Goal: Task Accomplishment & Management: Manage account settings

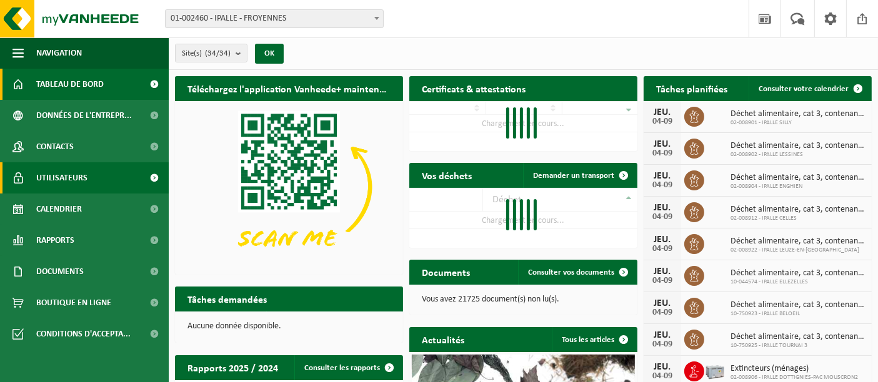
click at [42, 179] on span "Utilisateurs" at bounding box center [61, 177] width 51 height 31
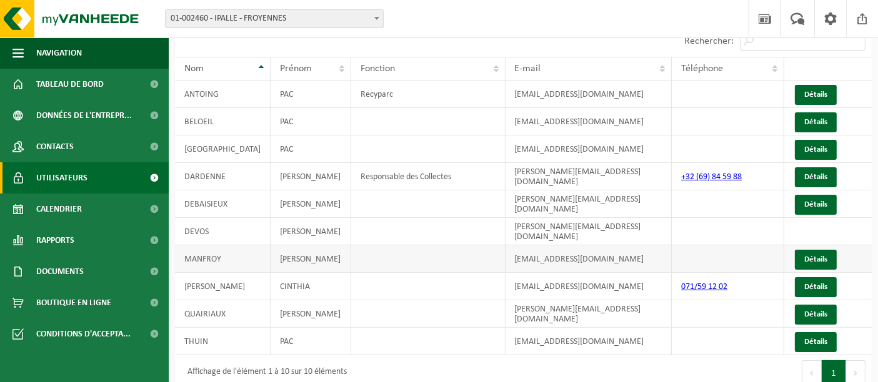
scroll to position [76, 0]
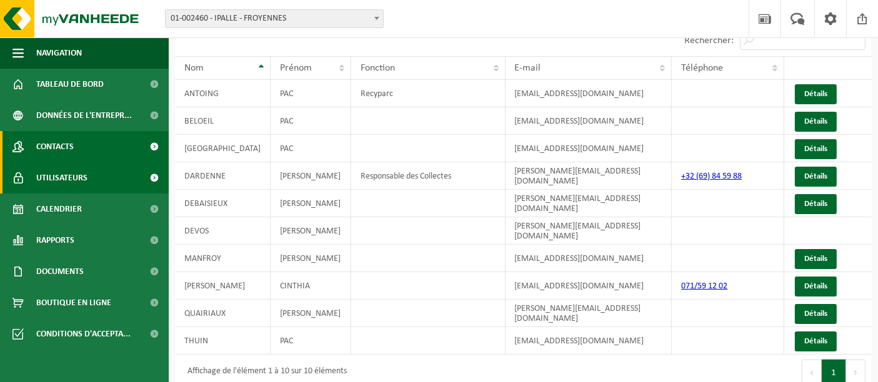
click at [66, 154] on span "Contacts" at bounding box center [54, 146] width 37 height 31
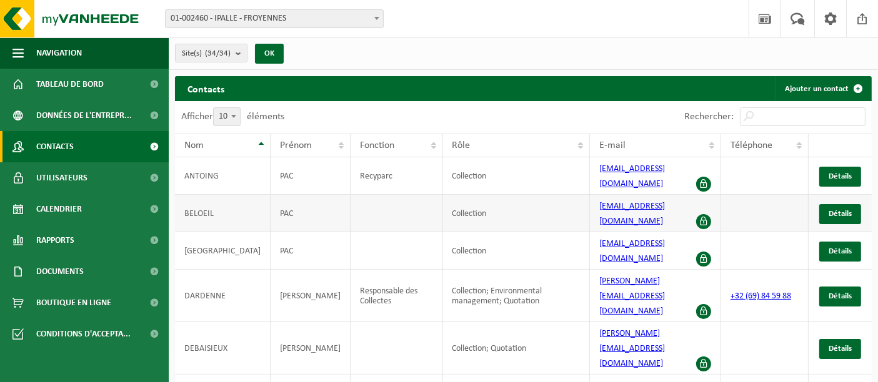
click at [707, 214] on span at bounding box center [703, 221] width 15 height 15
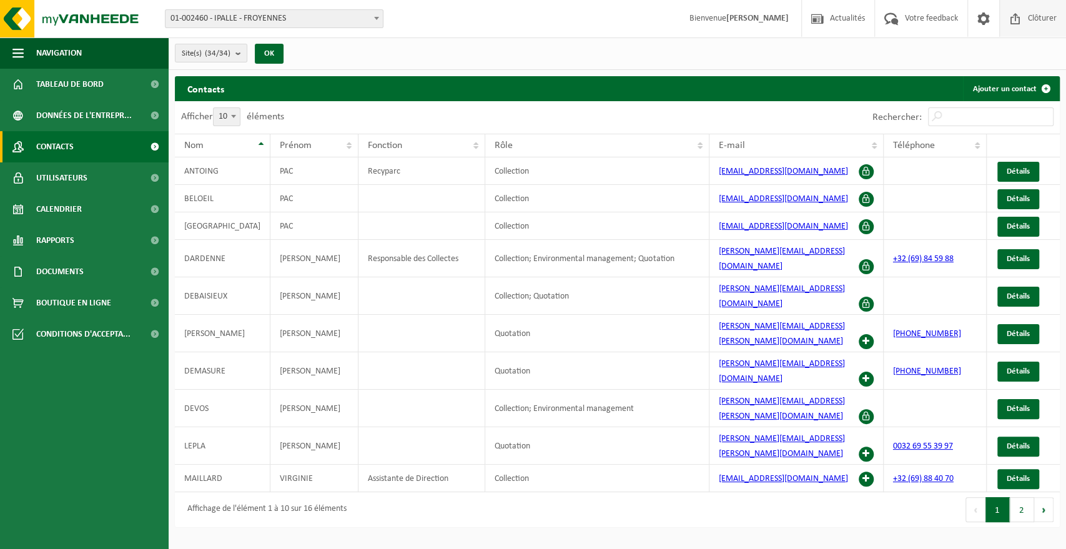
click at [877, 21] on span "Clôturer" at bounding box center [1042, 18] width 35 height 37
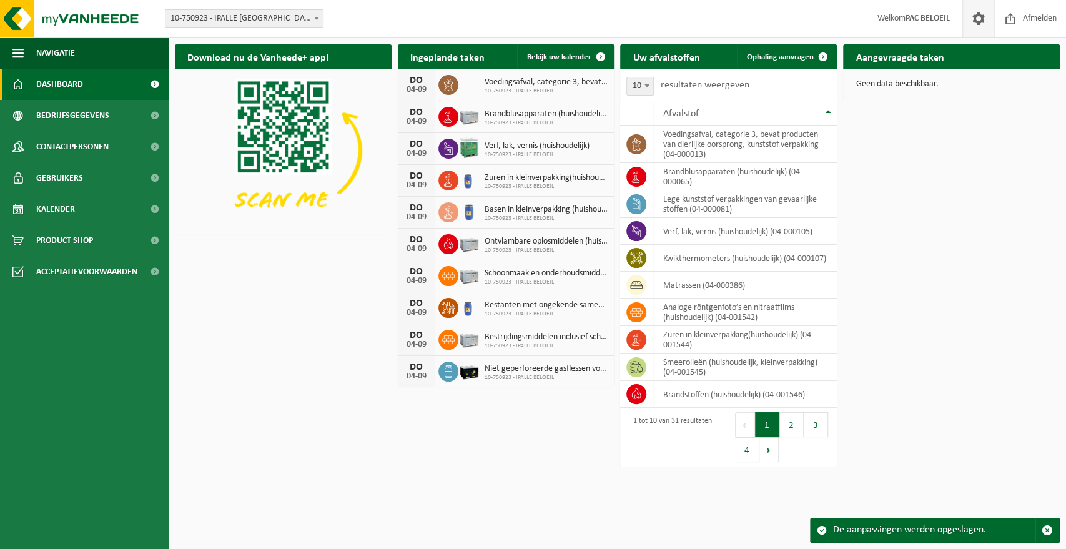
click at [981, 19] on span at bounding box center [978, 18] width 19 height 37
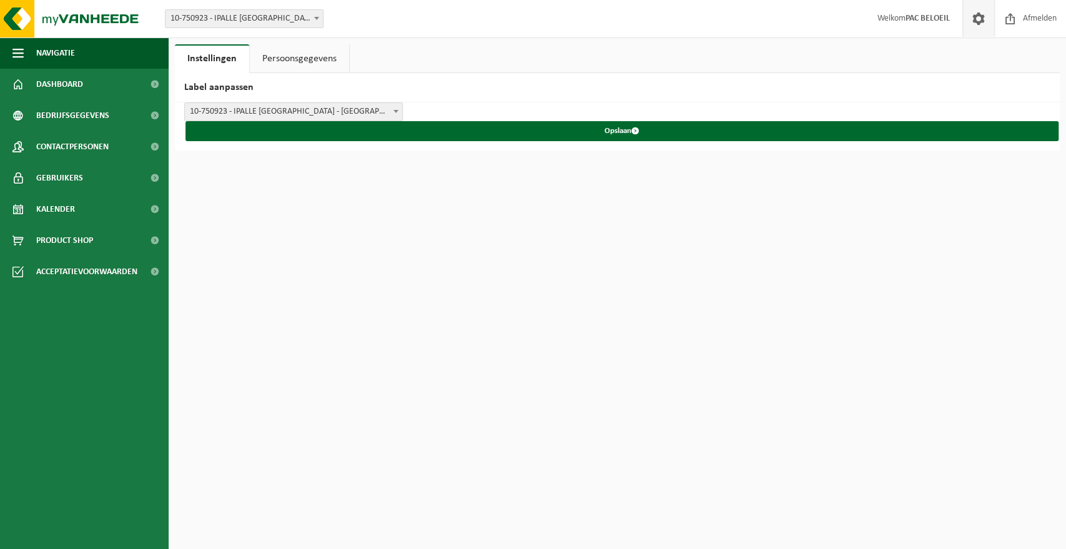
click at [313, 62] on link "Persoonsgegevens" at bounding box center [299, 58] width 99 height 29
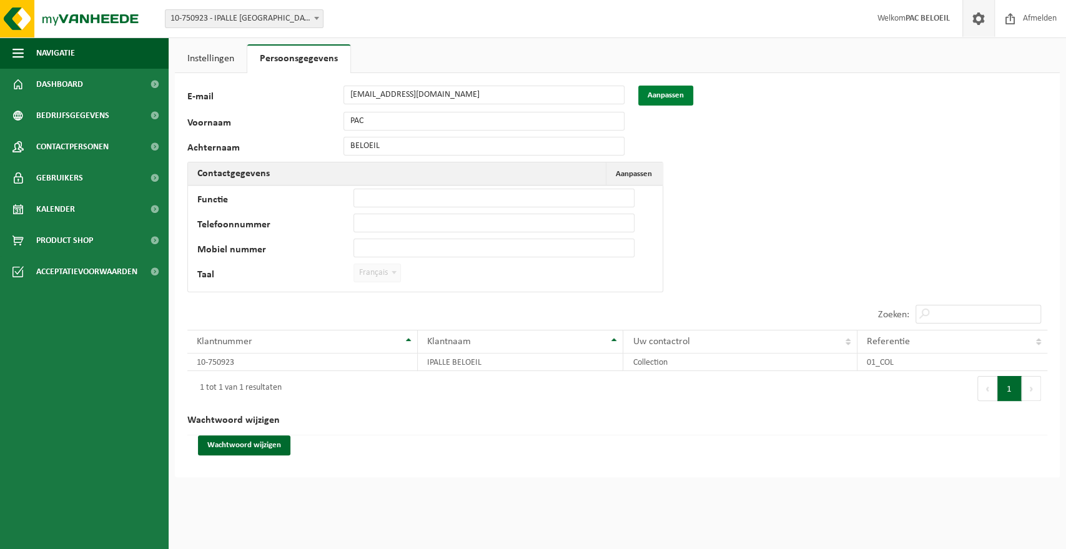
click at [651, 99] on button "Aanpassen" at bounding box center [665, 96] width 55 height 20
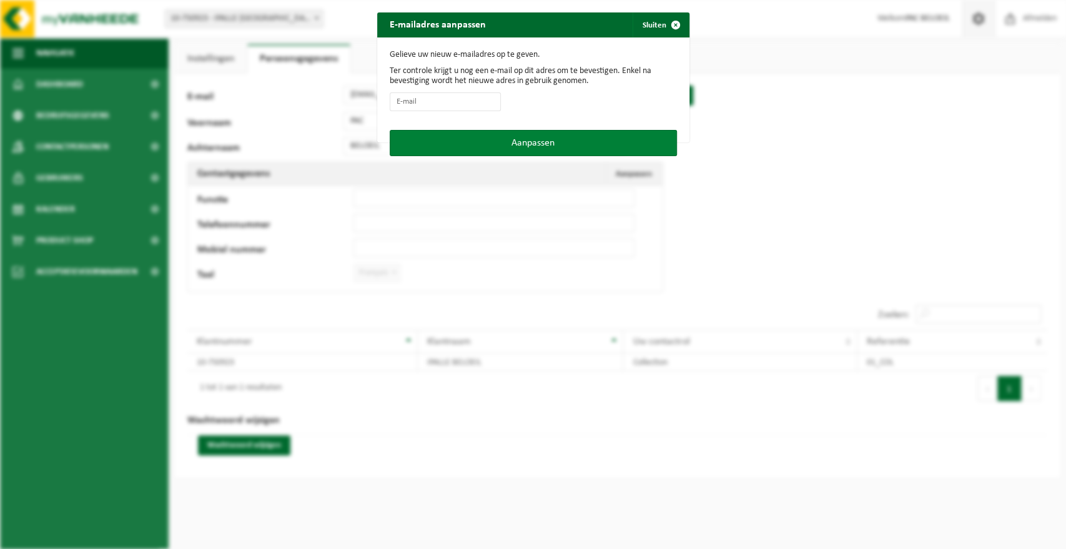
click at [543, 142] on button "Aanpassen" at bounding box center [533, 143] width 287 height 26
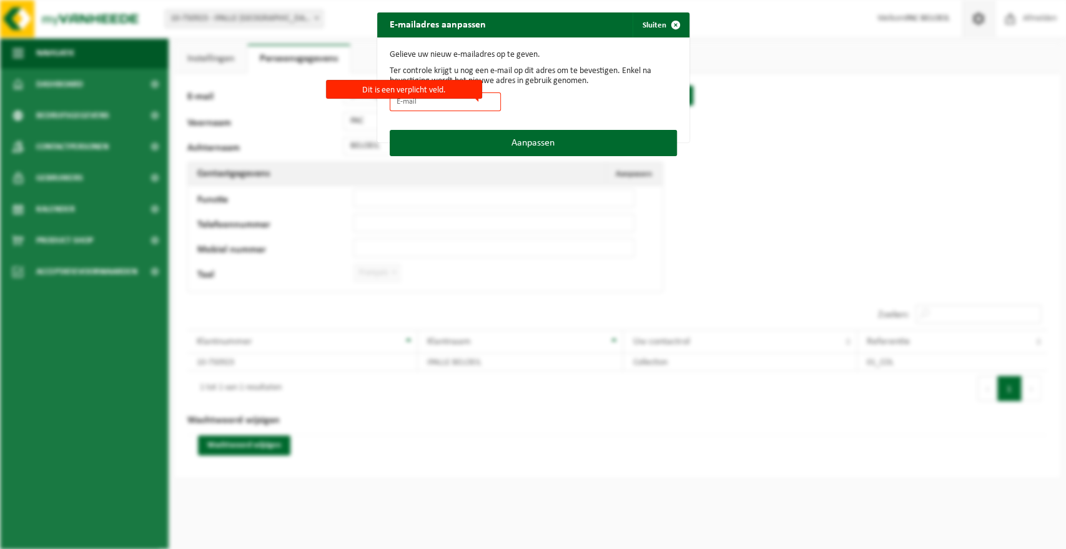
click at [443, 104] on input "Dit is een verplicht veld." at bounding box center [445, 101] width 111 height 19
type input "pac_beloeil@ipalle.be"
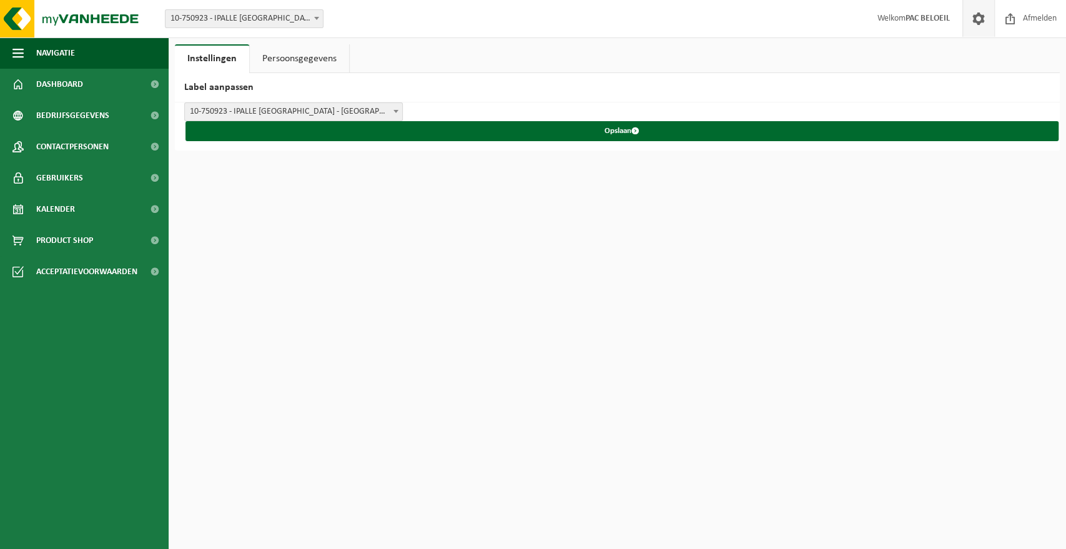
click at [315, 54] on link "Persoonsgegevens" at bounding box center [299, 58] width 99 height 29
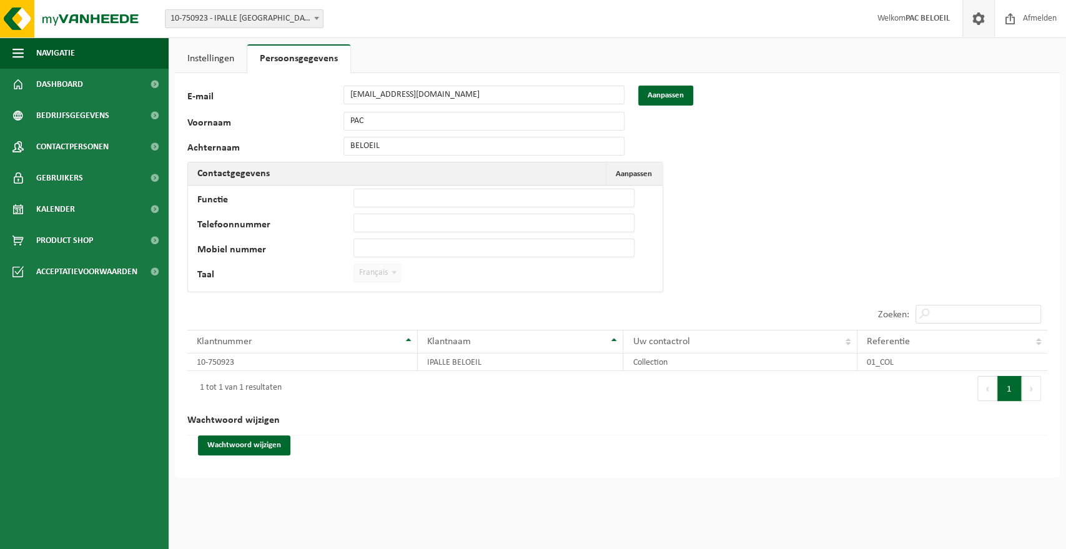
click at [372, 287] on td "Functie Telefoonnummer Mobiel nummer Taal Nederlands '; Français '; English '; …" at bounding box center [425, 239] width 475 height 106
click at [645, 171] on span "Aanpassen" at bounding box center [634, 174] width 36 height 8
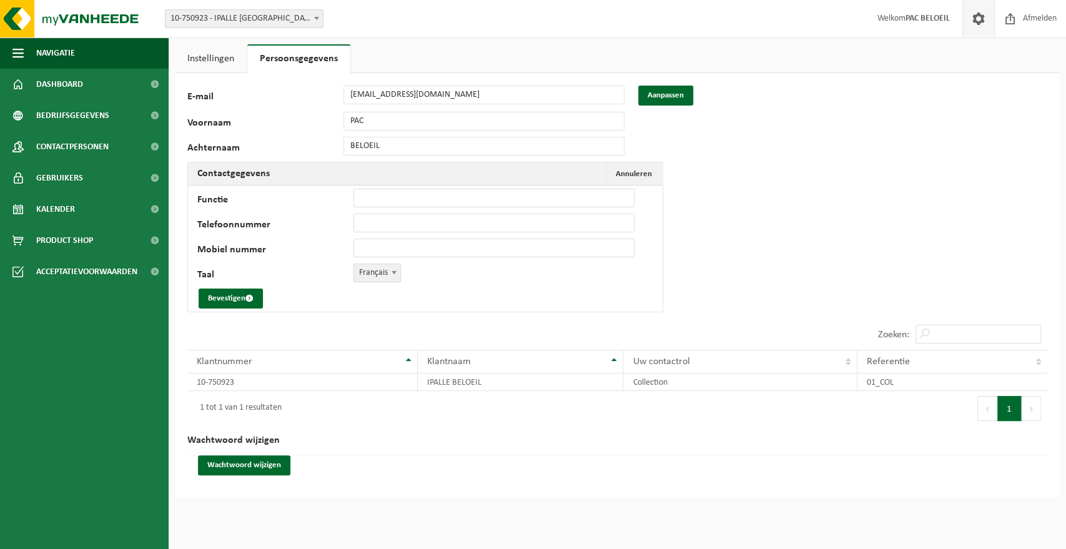
click at [365, 274] on span "Français" at bounding box center [377, 272] width 46 height 17
click at [234, 295] on button "Bevestigen" at bounding box center [231, 299] width 64 height 20
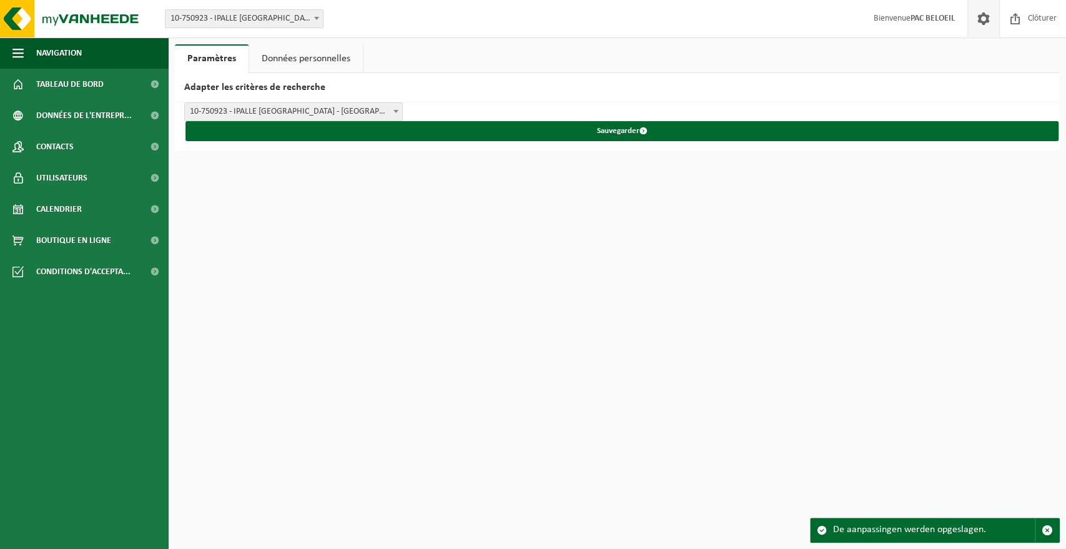
click at [325, 58] on link "Données personnelles" at bounding box center [306, 58] width 114 height 29
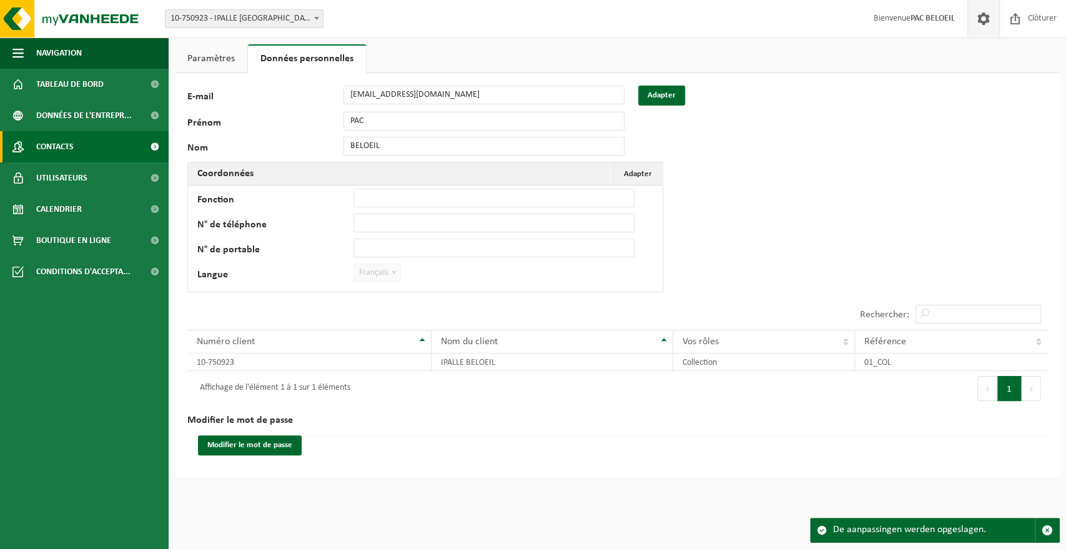
click at [66, 152] on span "Contacts" at bounding box center [54, 146] width 37 height 31
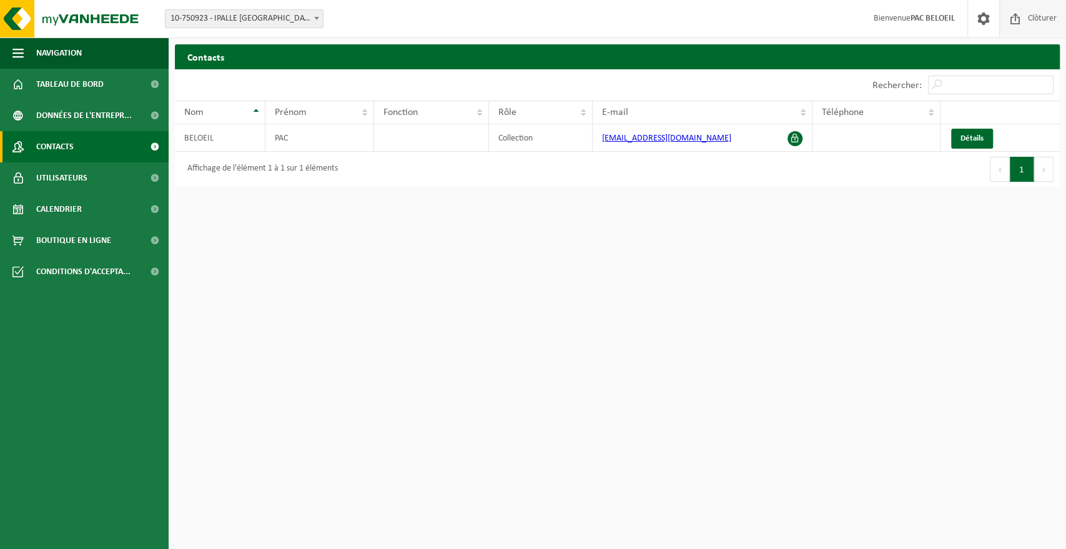
click at [1051, 16] on span "Clôturer" at bounding box center [1042, 18] width 35 height 37
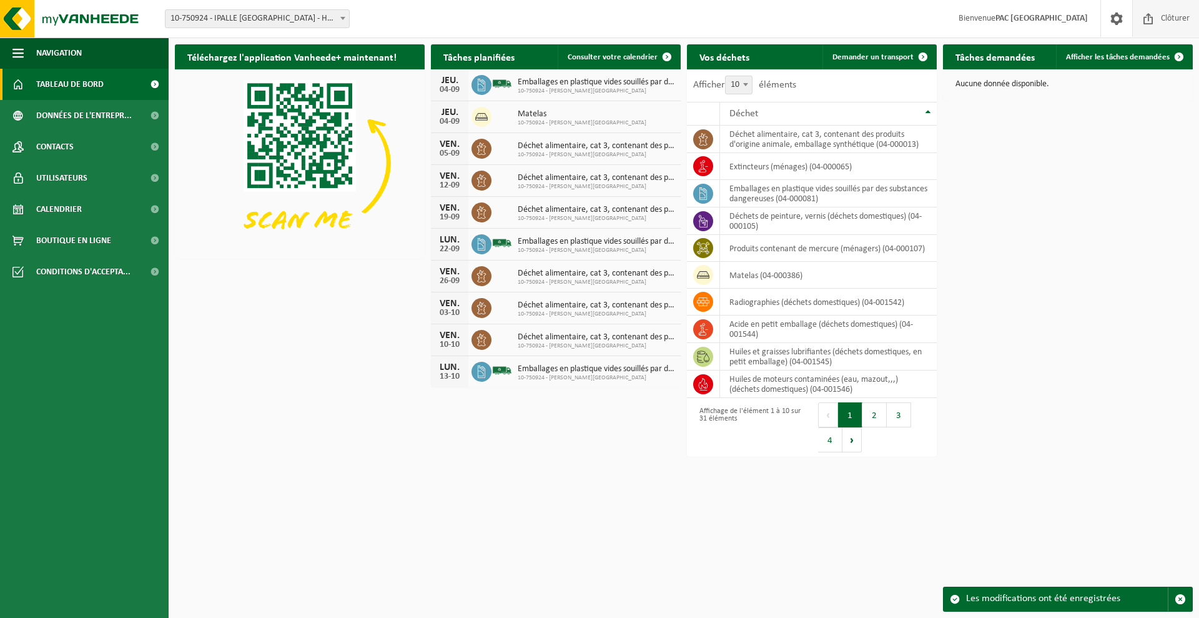
click at [1164, 18] on span "Clôturer" at bounding box center [1175, 18] width 35 height 37
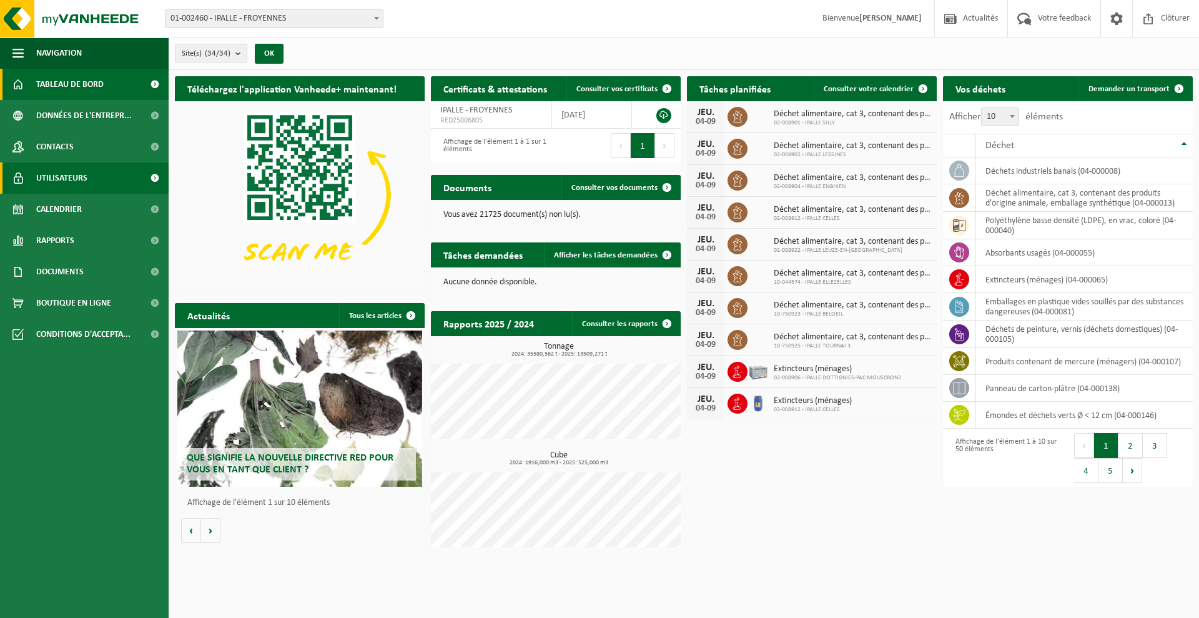
click at [51, 176] on span "Utilisateurs" at bounding box center [61, 177] width 51 height 31
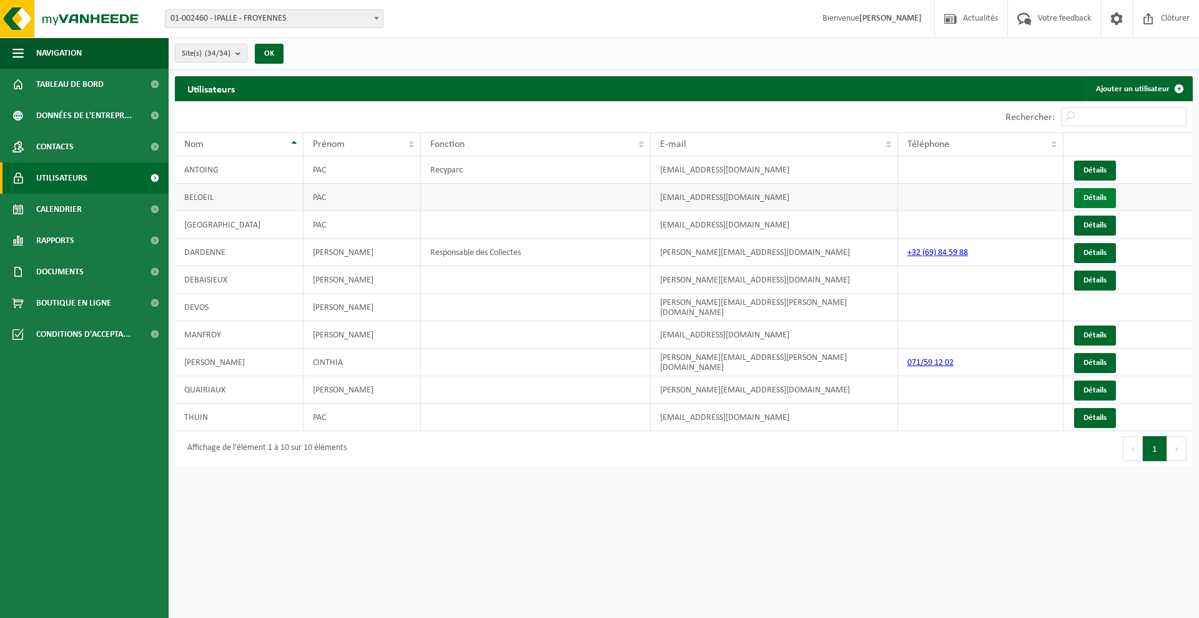
click at [1112, 198] on link "Détails" at bounding box center [1095, 198] width 42 height 20
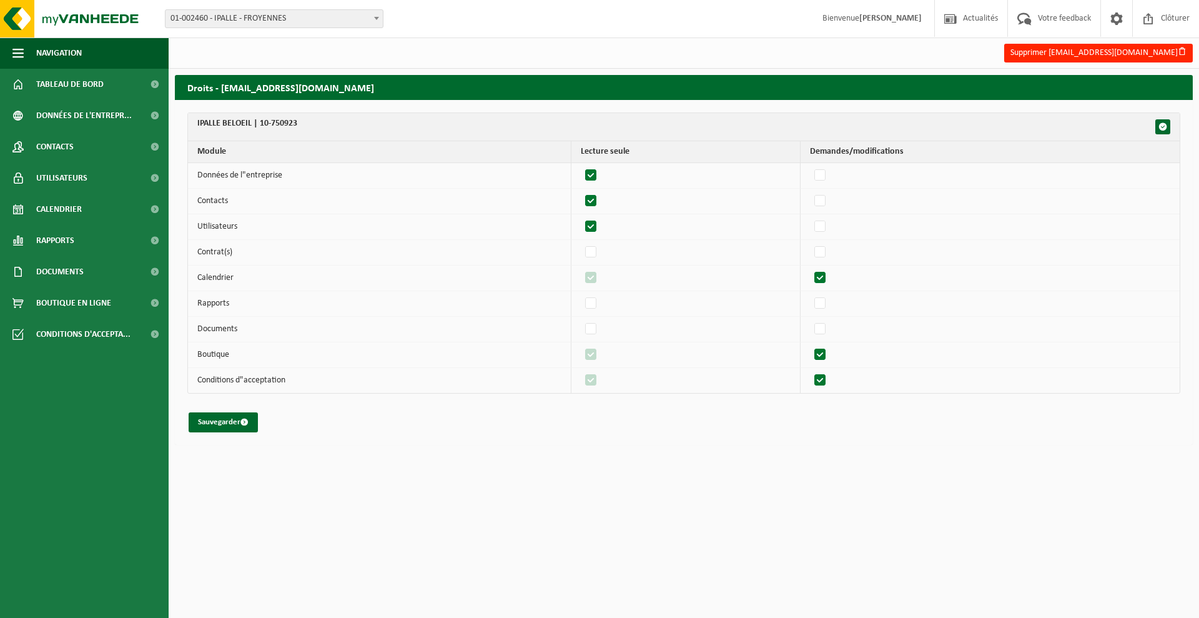
click at [600, 171] on label"] at bounding box center [591, 175] width 17 height 19
click at [581, 166] on input "checkbox" at bounding box center [580, 166] width 1 height 1
checkbox input "false"
click at [596, 195] on label"] at bounding box center [591, 201] width 17 height 19
click at [581, 192] on input "checkbox" at bounding box center [580, 191] width 1 height 1
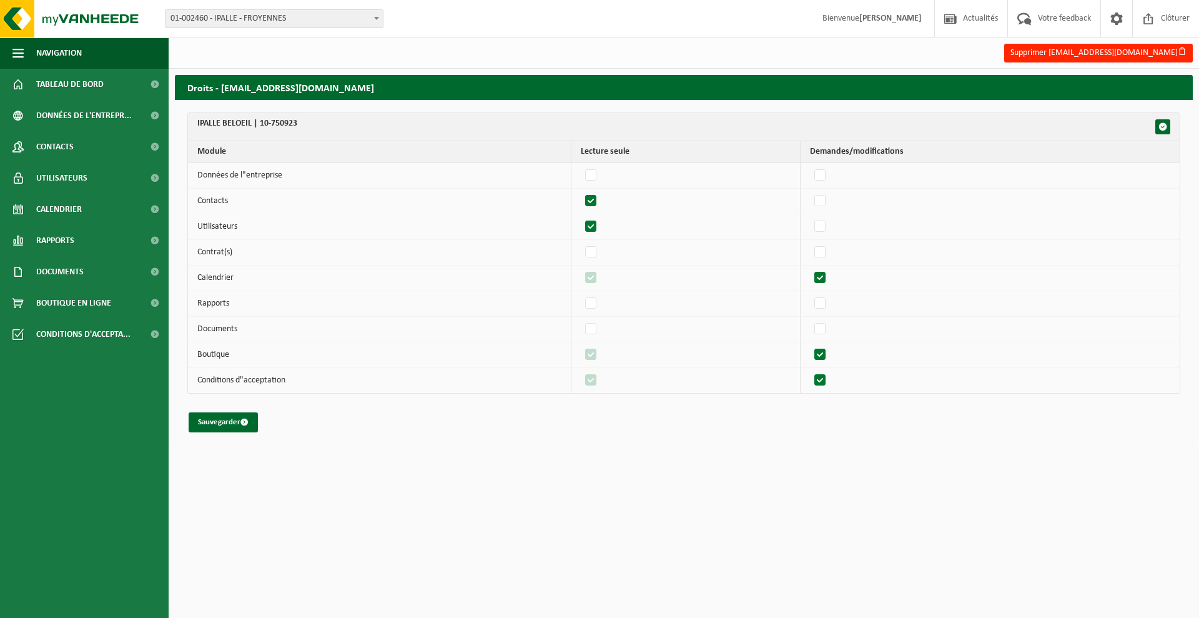
checkbox input "false"
click at [596, 224] on label"] at bounding box center [591, 226] width 17 height 19
click at [581, 217] on input "checkbox" at bounding box center [580, 217] width 1 height 1
checkbox input "false"
click at [827, 277] on label"] at bounding box center [820, 278] width 17 height 19
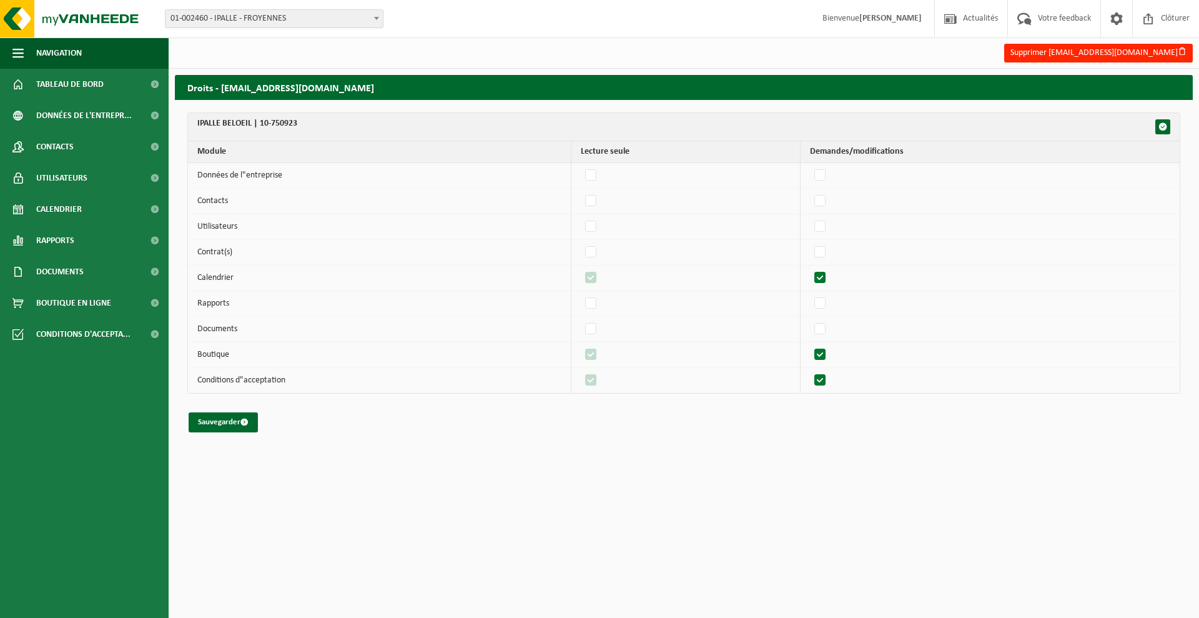
click at [810, 269] on input "checkbox" at bounding box center [809, 268] width 1 height 1
checkbox input "false"
click at [824, 324] on label"] at bounding box center [820, 329] width 17 height 19
click at [810, 320] on input "checkbox" at bounding box center [809, 319] width 1 height 1
checkbox input "true"
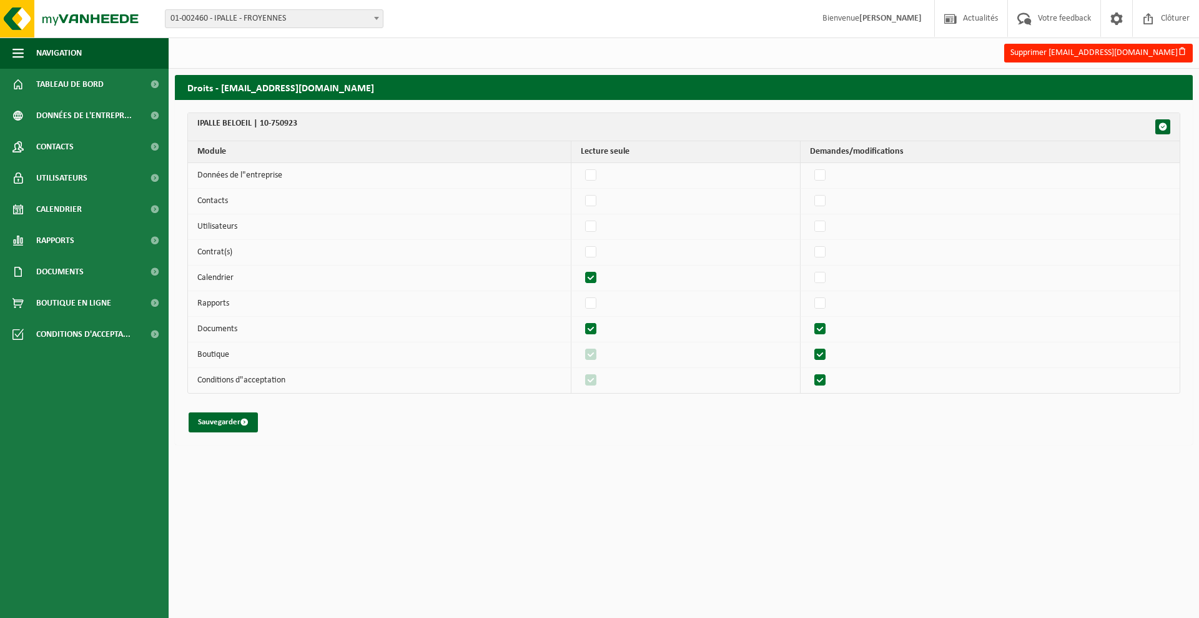
checkbox input "true"
click at [824, 324] on label"] at bounding box center [820, 329] width 17 height 19
click at [810, 320] on input "checkbox" at bounding box center [809, 319] width 1 height 1
checkbox input "false"
click at [824, 355] on label"] at bounding box center [820, 354] width 17 height 19
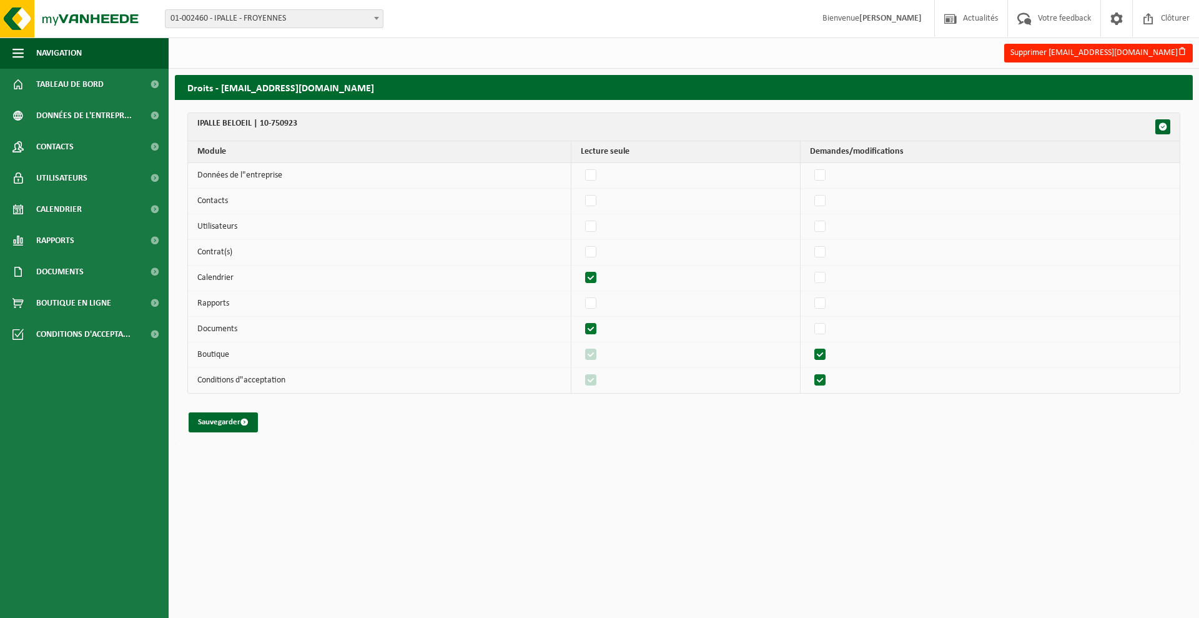
click at [810, 345] on input "checkbox" at bounding box center [809, 345] width 1 height 1
checkbox input "false"
click at [598, 355] on label"] at bounding box center [591, 354] width 17 height 19
click at [581, 345] on input "checkbox" at bounding box center [580, 345] width 1 height 1
checkbox input "false"
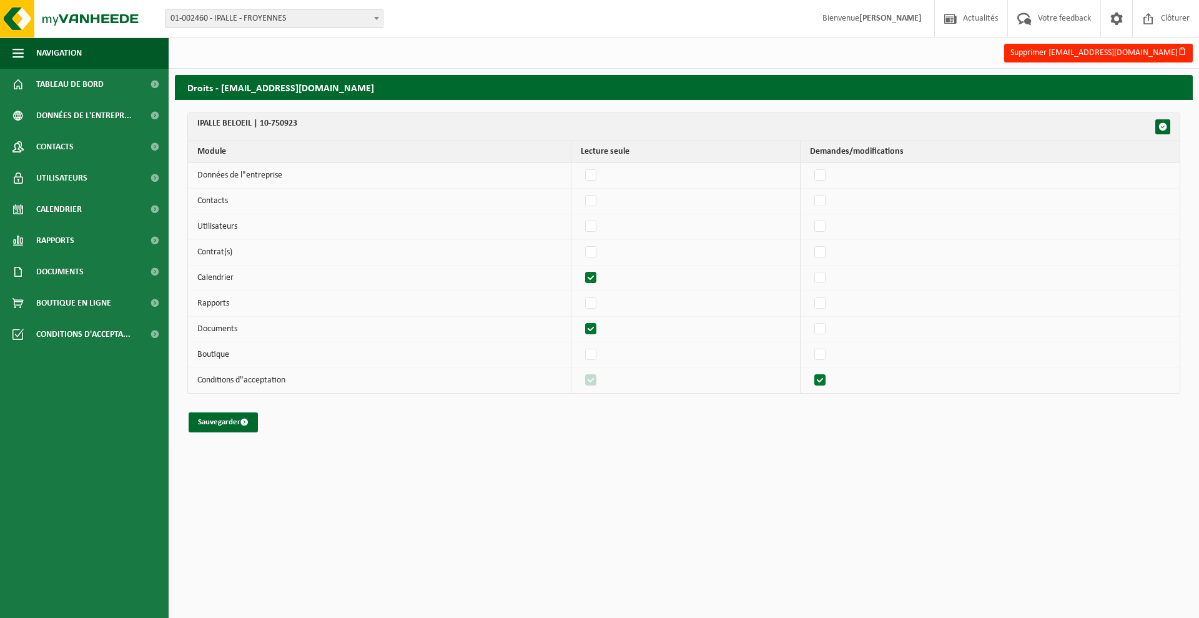
click at [824, 382] on label"] at bounding box center [820, 380] width 17 height 19
click at [810, 371] on input "checkbox" at bounding box center [809, 370] width 1 height 1
checkbox input "false"
click at [597, 378] on label"] at bounding box center [591, 380] width 17 height 19
click at [581, 371] on input "checkbox" at bounding box center [580, 370] width 1 height 1
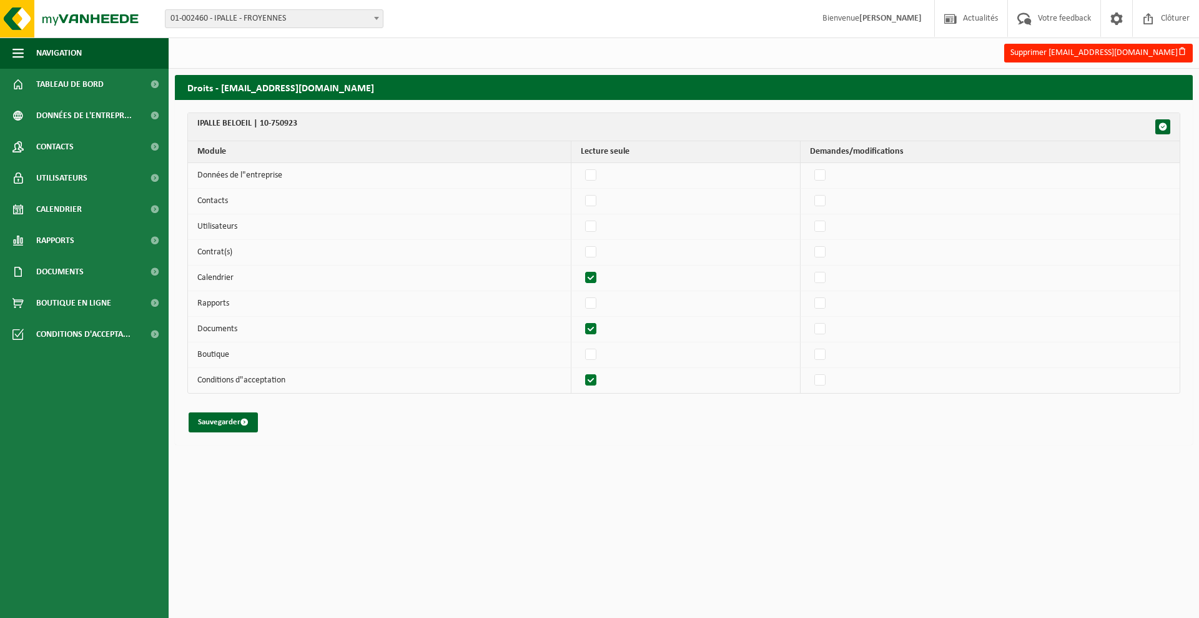
checkbox input "false"
click at [224, 418] on button "Sauvegarder" at bounding box center [223, 422] width 69 height 20
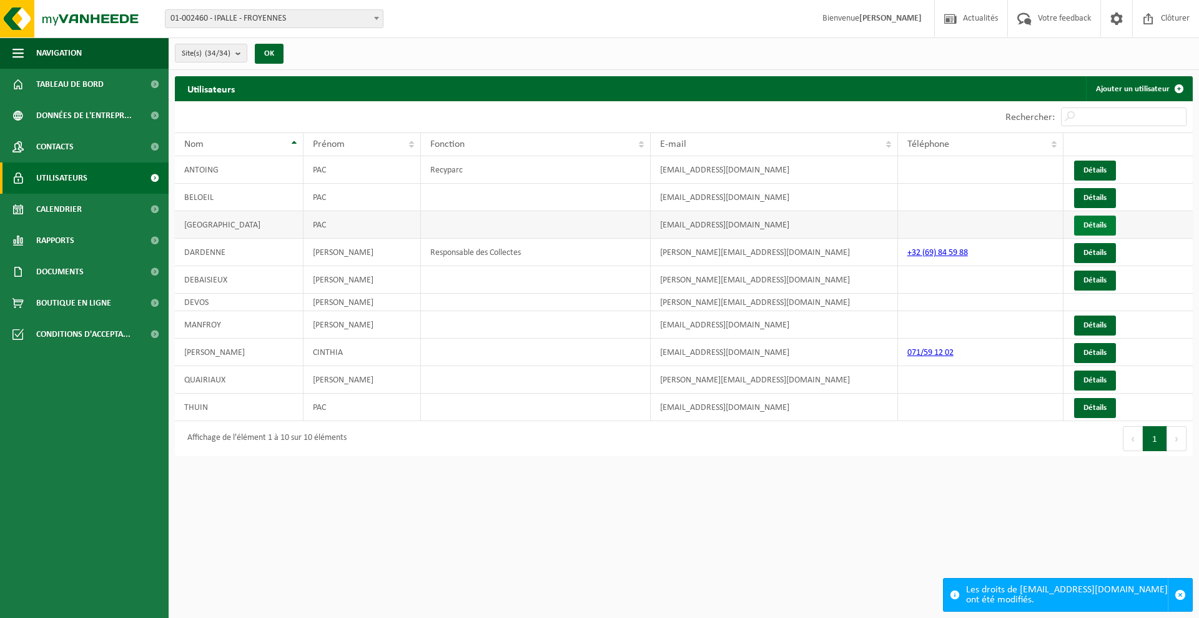
click at [1096, 226] on link "Détails" at bounding box center [1095, 225] width 42 height 20
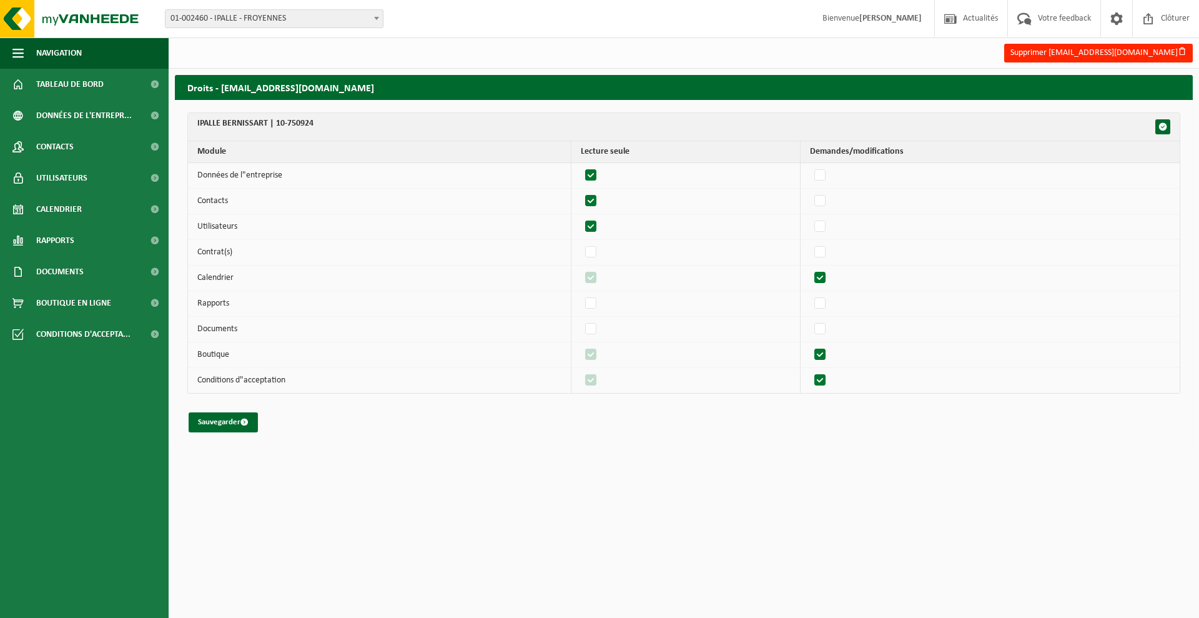
click at [595, 174] on label"] at bounding box center [591, 175] width 17 height 19
click at [581, 166] on input "checkbox" at bounding box center [580, 166] width 1 height 1
checkbox input "false"
click at [598, 200] on label"] at bounding box center [591, 201] width 17 height 19
click at [581, 192] on input "checkbox" at bounding box center [580, 191] width 1 height 1
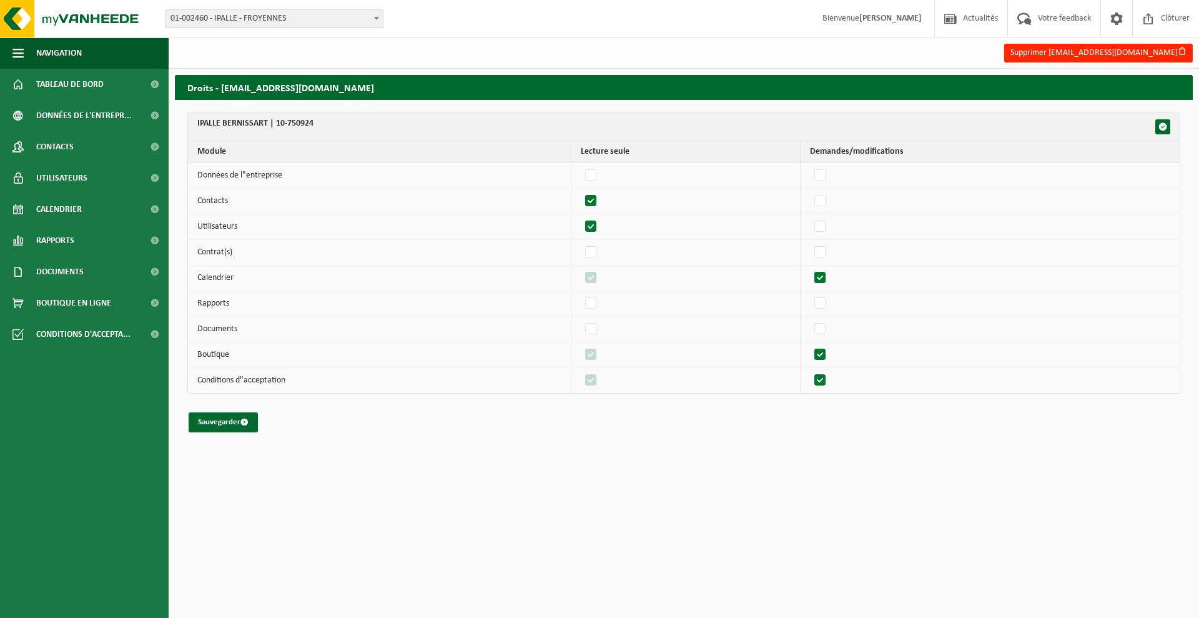
checkbox input "false"
click at [595, 227] on label"] at bounding box center [591, 226] width 17 height 19
click at [581, 217] on input "checkbox" at bounding box center [580, 217] width 1 height 1
checkbox input "false"
click at [826, 282] on label"] at bounding box center [820, 278] width 17 height 19
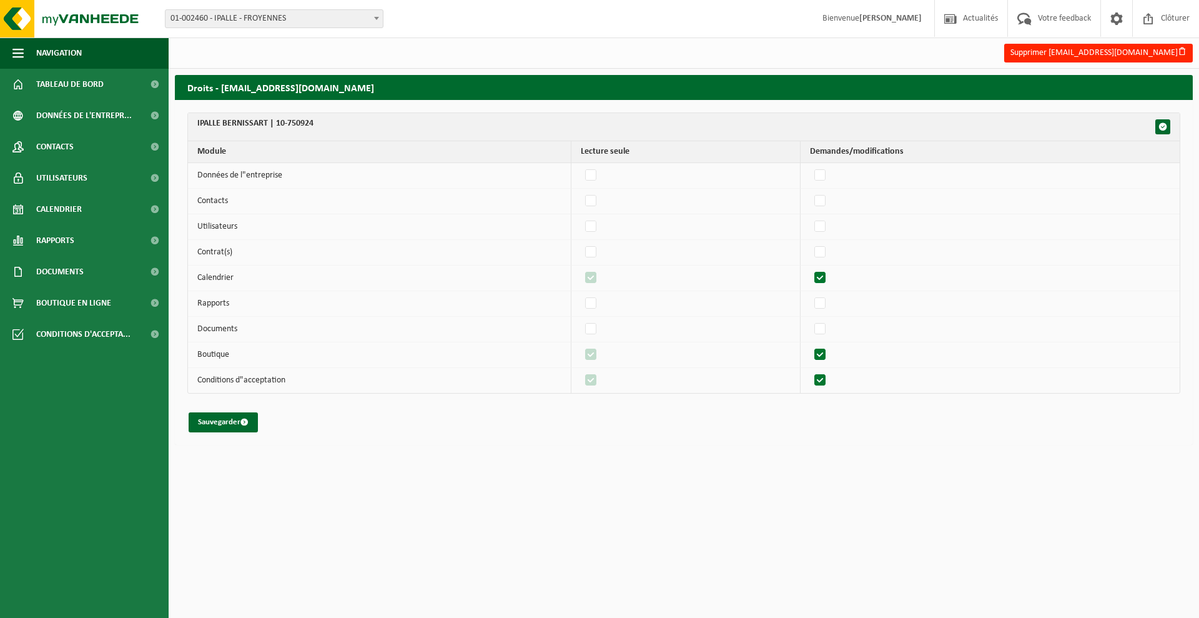
click at [810, 269] on input "checkbox" at bounding box center [809, 268] width 1 height 1
checkbox input "false"
click at [824, 331] on label"] at bounding box center [820, 329] width 17 height 19
click at [810, 320] on input "checkbox" at bounding box center [809, 319] width 1 height 1
checkbox input "true"
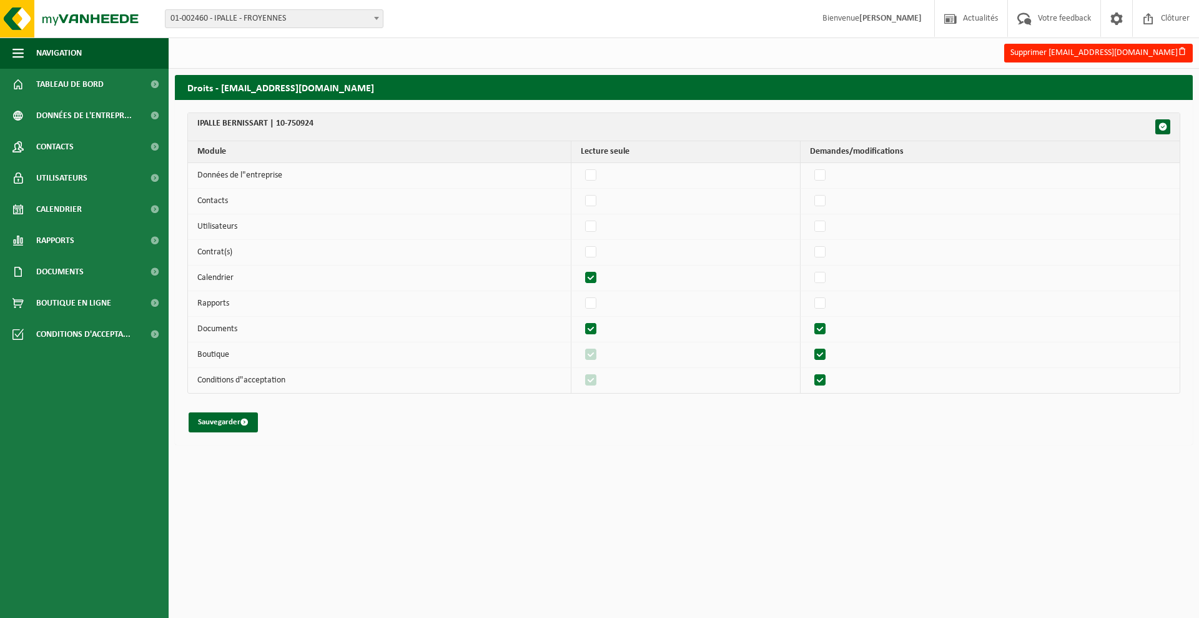
checkbox input "true"
click at [828, 330] on label"] at bounding box center [820, 329] width 17 height 19
click at [810, 320] on input "checkbox" at bounding box center [809, 319] width 1 height 1
checkbox input "false"
click at [824, 357] on label"] at bounding box center [820, 354] width 17 height 19
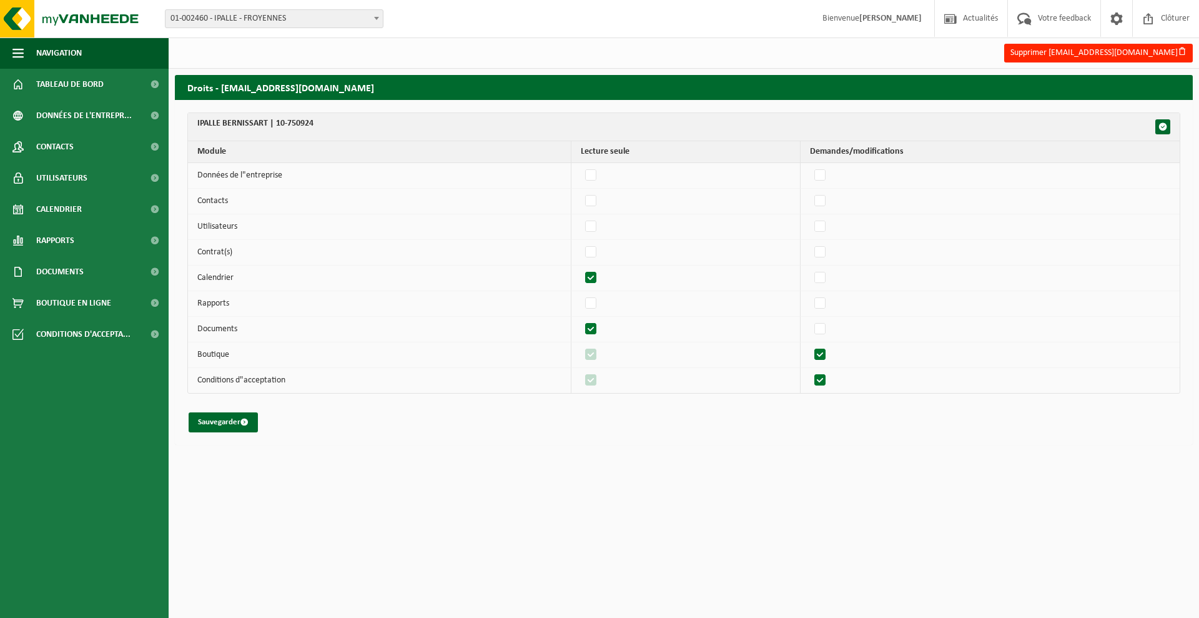
click at [810, 345] on input "checkbox" at bounding box center [809, 345] width 1 height 1
checkbox input "false"
click at [599, 355] on label"] at bounding box center [591, 354] width 17 height 19
click at [581, 345] on input "checkbox" at bounding box center [580, 345] width 1 height 1
checkbox input "false"
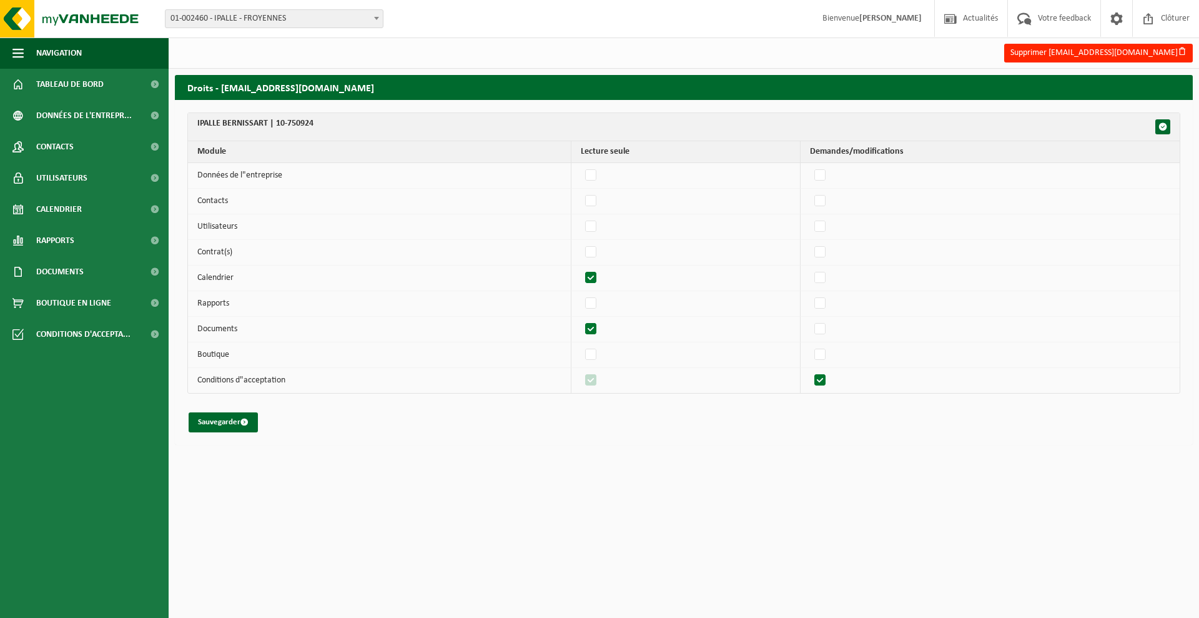
click at [826, 380] on label"] at bounding box center [820, 380] width 17 height 19
click at [810, 371] on input "checkbox" at bounding box center [809, 370] width 1 height 1
checkbox input "false"
click at [594, 380] on label"] at bounding box center [591, 380] width 17 height 19
click at [581, 371] on input "checkbox" at bounding box center [580, 370] width 1 height 1
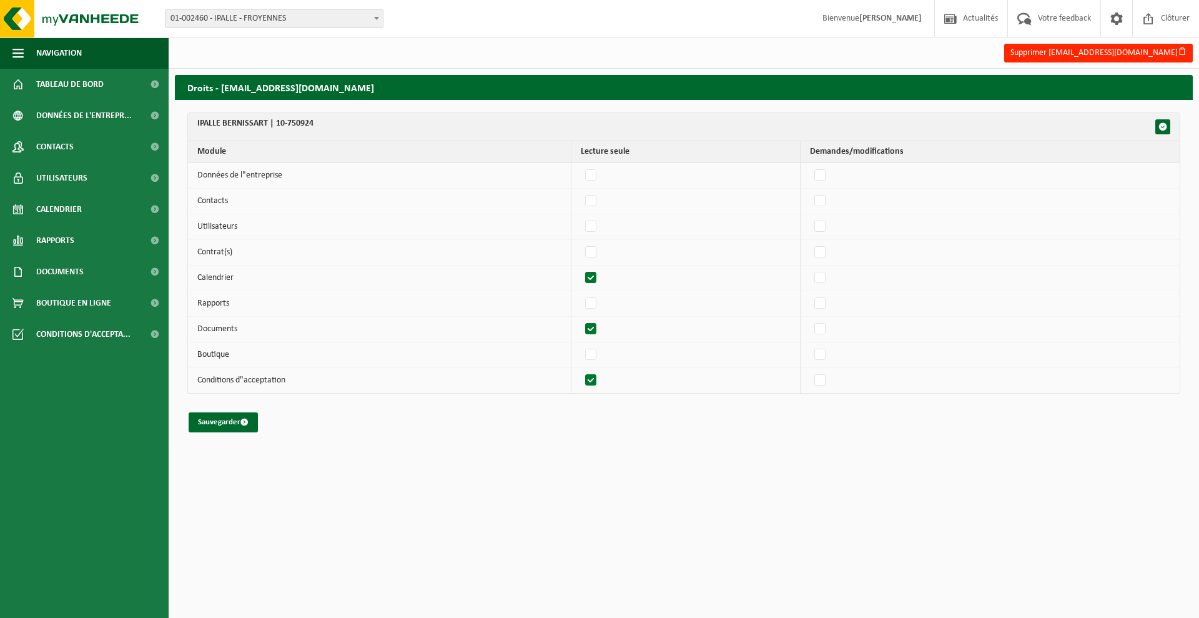
checkbox input "false"
drag, startPoint x: 214, startPoint y: 424, endPoint x: 259, endPoint y: 420, distance: 45.2
click at [215, 424] on button "Sauvegarder" at bounding box center [223, 422] width 69 height 20
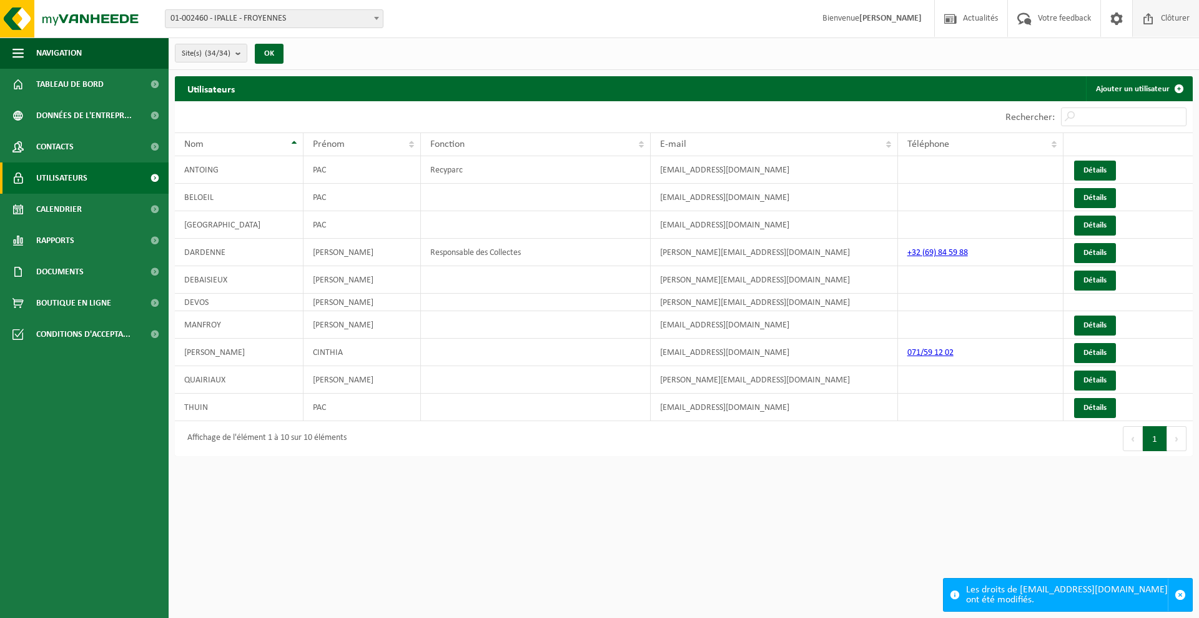
click at [1182, 24] on span "Clôturer" at bounding box center [1175, 18] width 35 height 37
